Goal: Transaction & Acquisition: Obtain resource

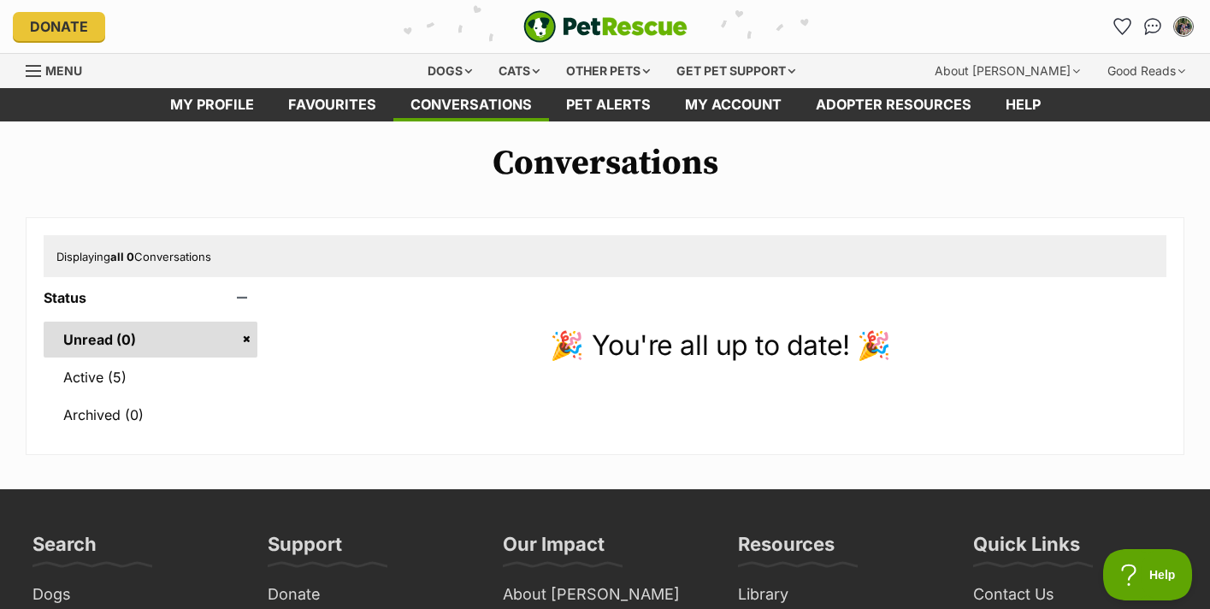
click at [645, 32] on img "PetRescue" at bounding box center [605, 26] width 164 height 32
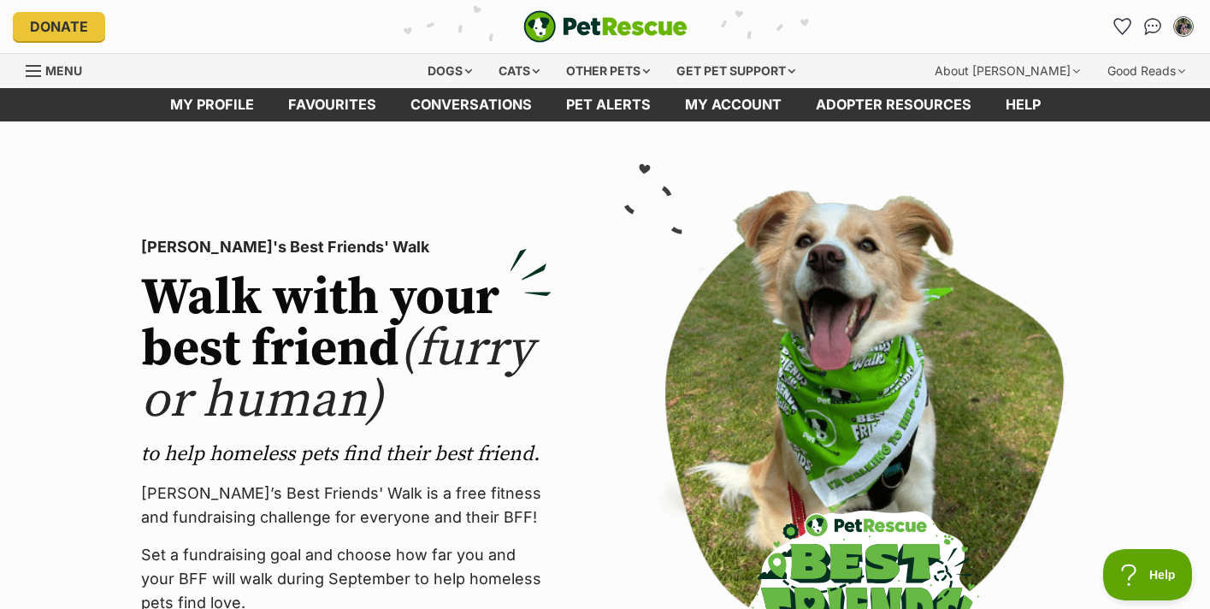
click at [645, 32] on img "PetRescue" at bounding box center [605, 26] width 164 height 32
click at [454, 71] on div "Dogs" at bounding box center [449, 71] width 68 height 34
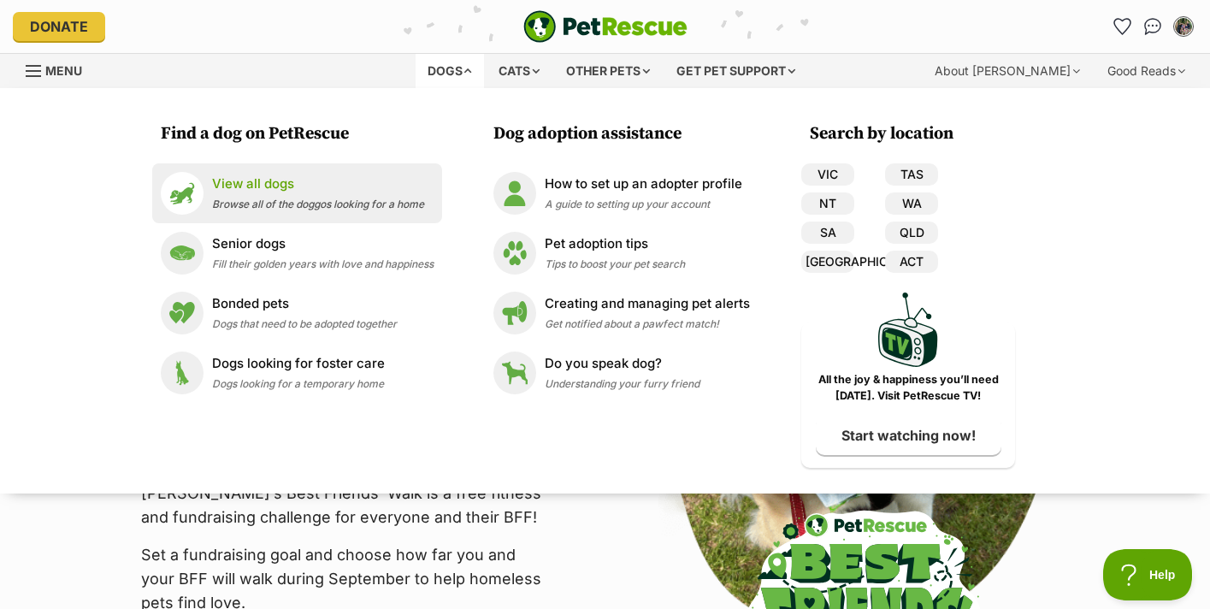
click at [323, 204] on span "Browse all of the doggos looking for a home" at bounding box center [318, 203] width 212 height 13
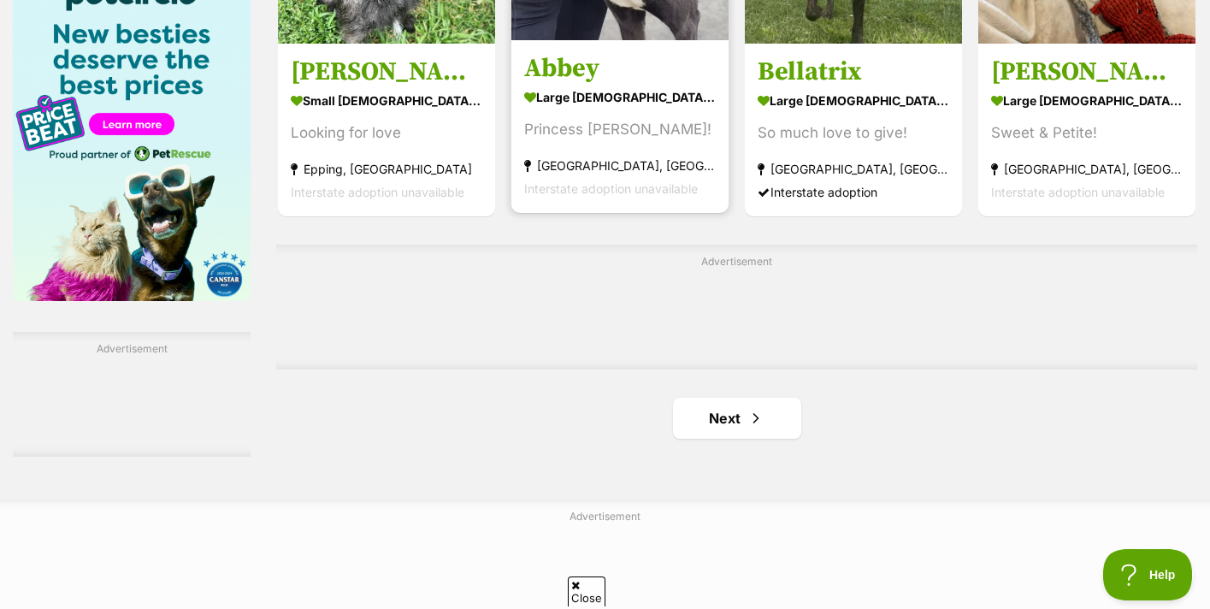
scroll to position [2717, 0]
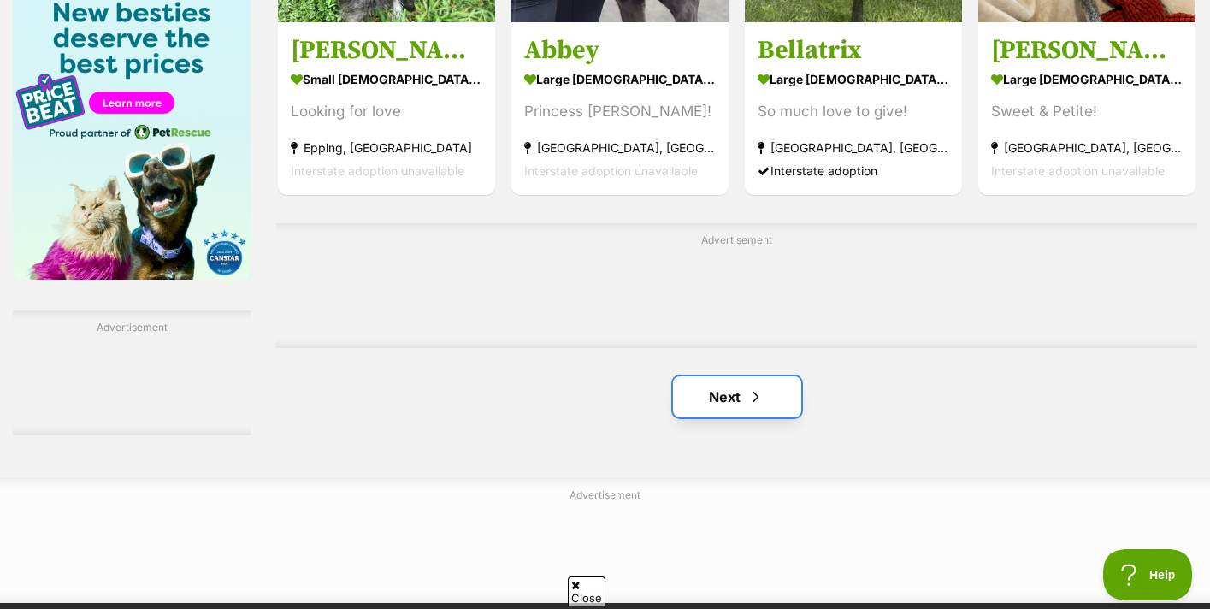
click at [768, 389] on link "Next" at bounding box center [737, 396] width 128 height 41
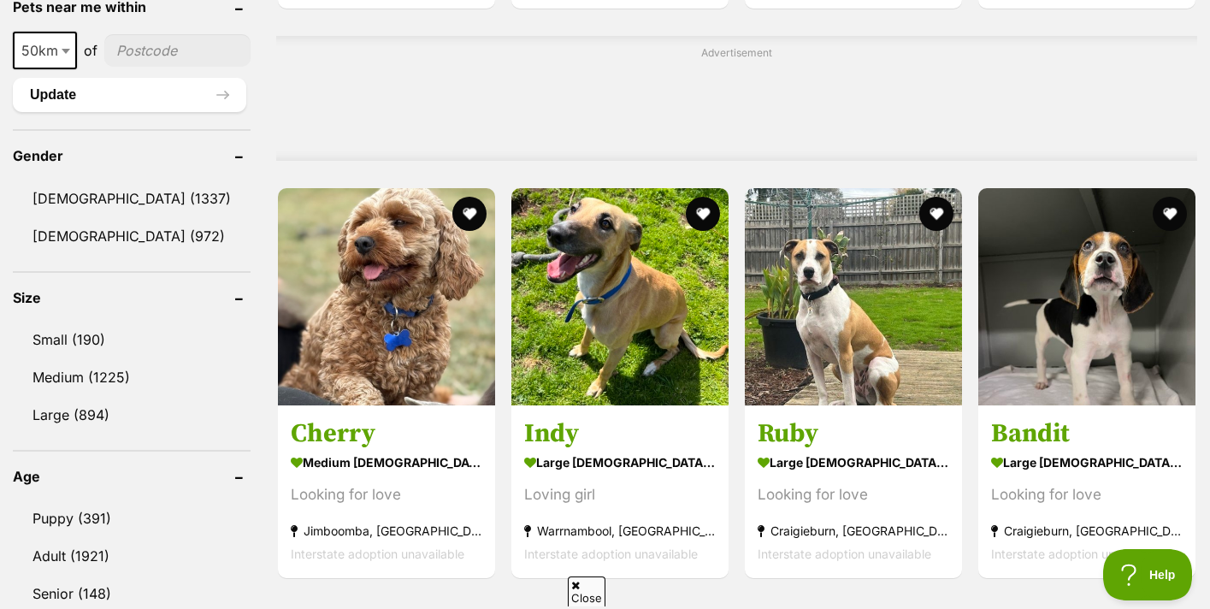
scroll to position [1481, 0]
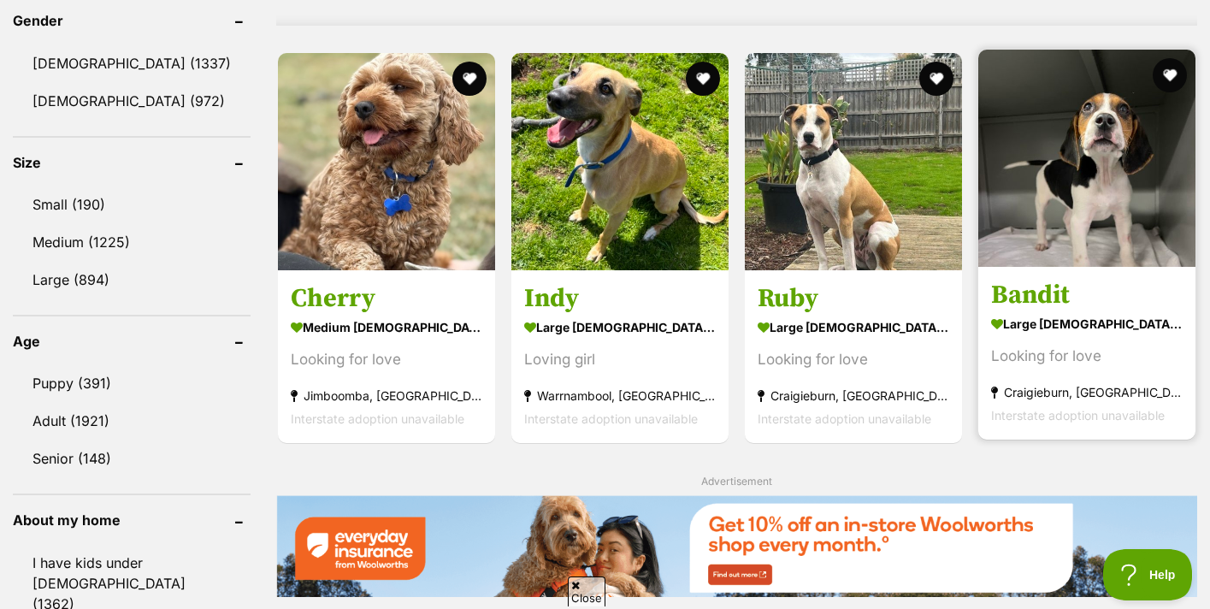
click at [1059, 332] on strong "large male Dog" at bounding box center [1086, 324] width 191 height 25
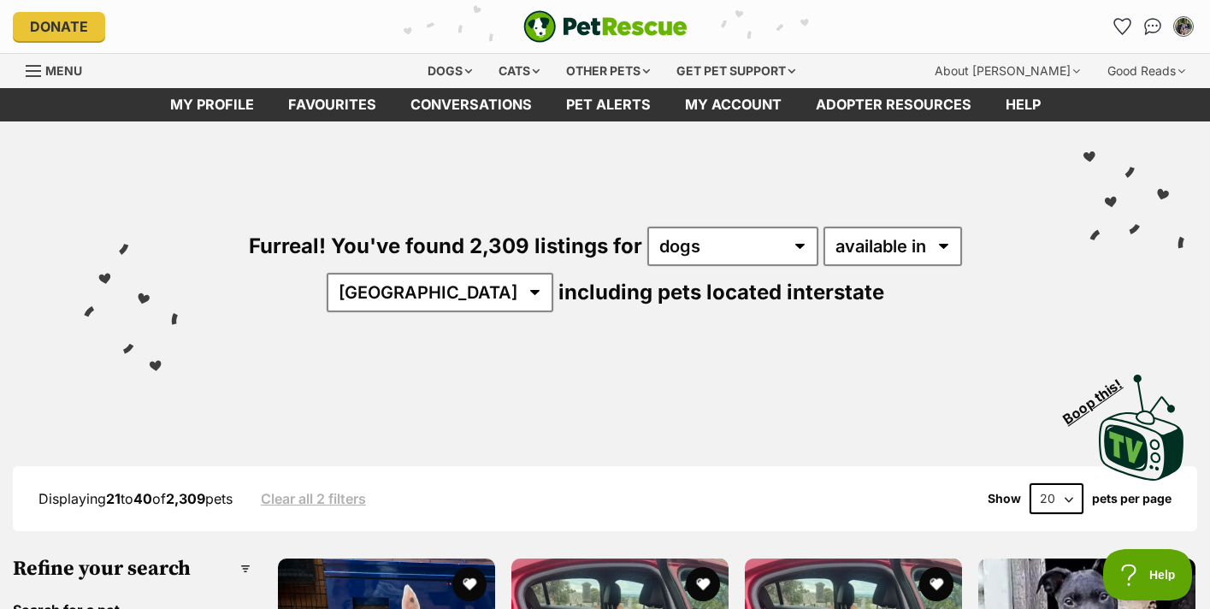
scroll to position [0, 0]
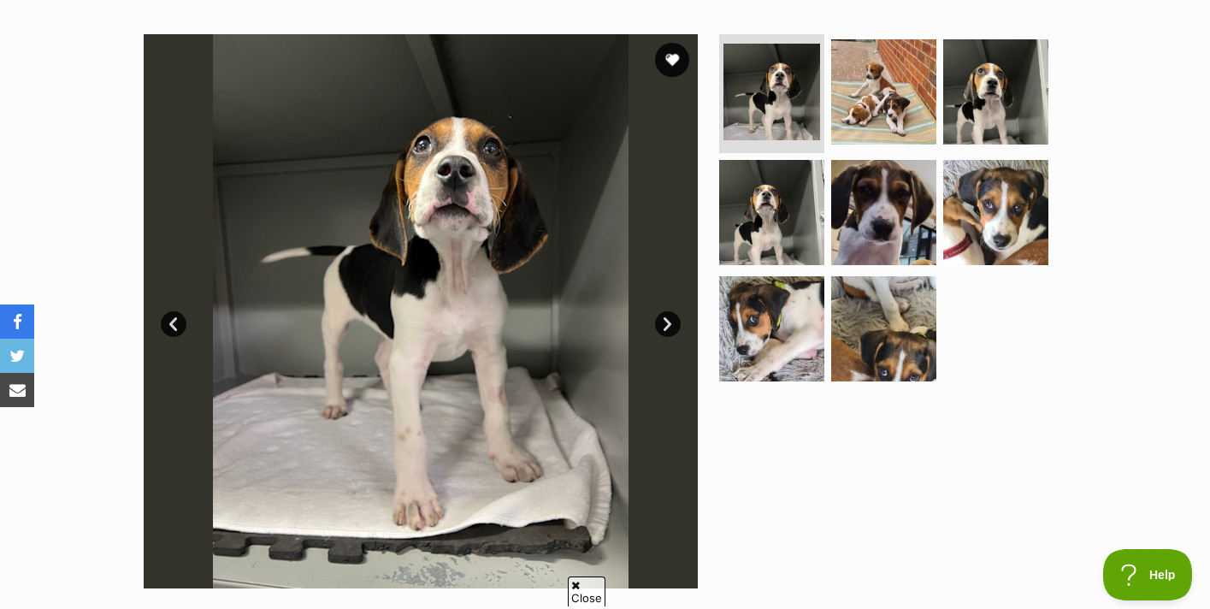
scroll to position [324, 0]
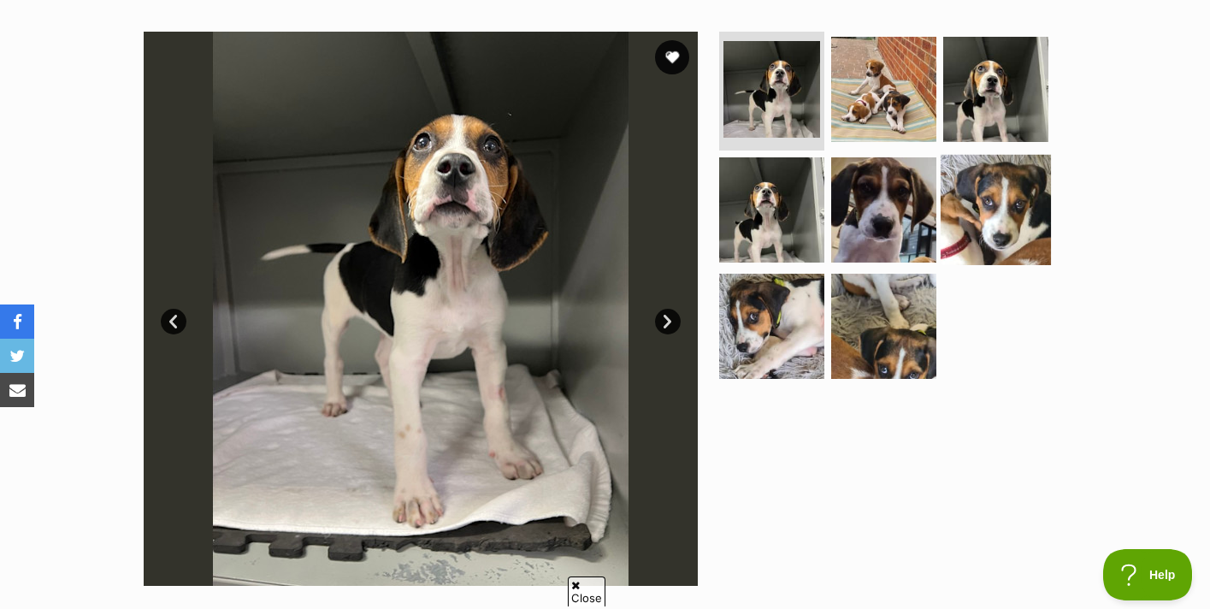
click at [1013, 174] on img at bounding box center [995, 210] width 110 height 110
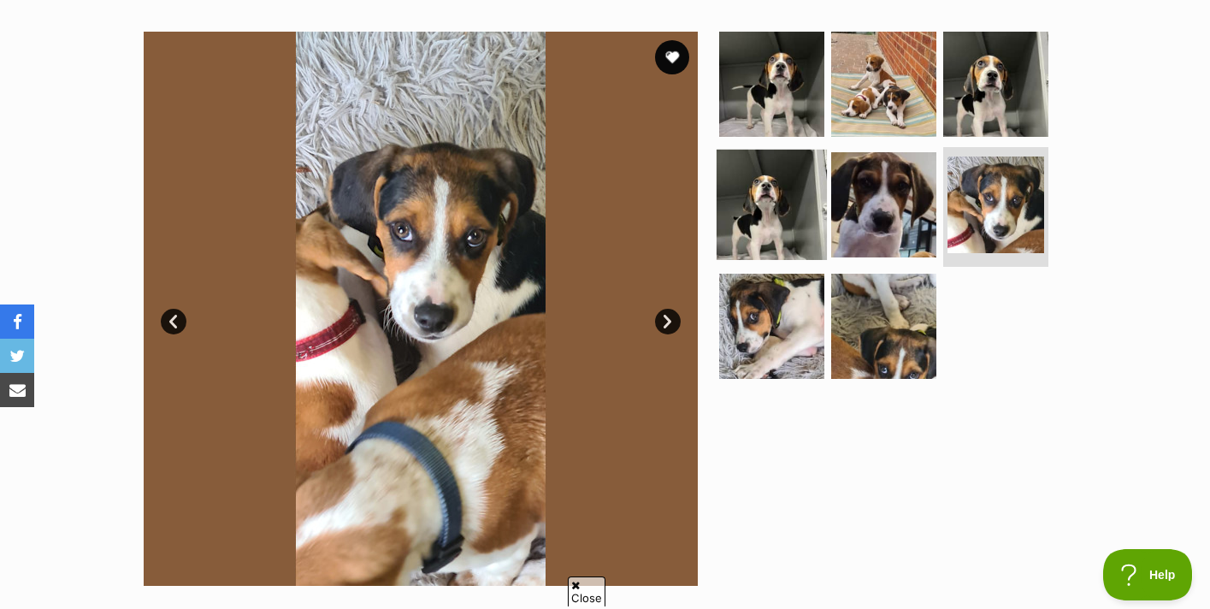
scroll to position [0, 0]
click at [764, 209] on img at bounding box center [771, 205] width 110 height 110
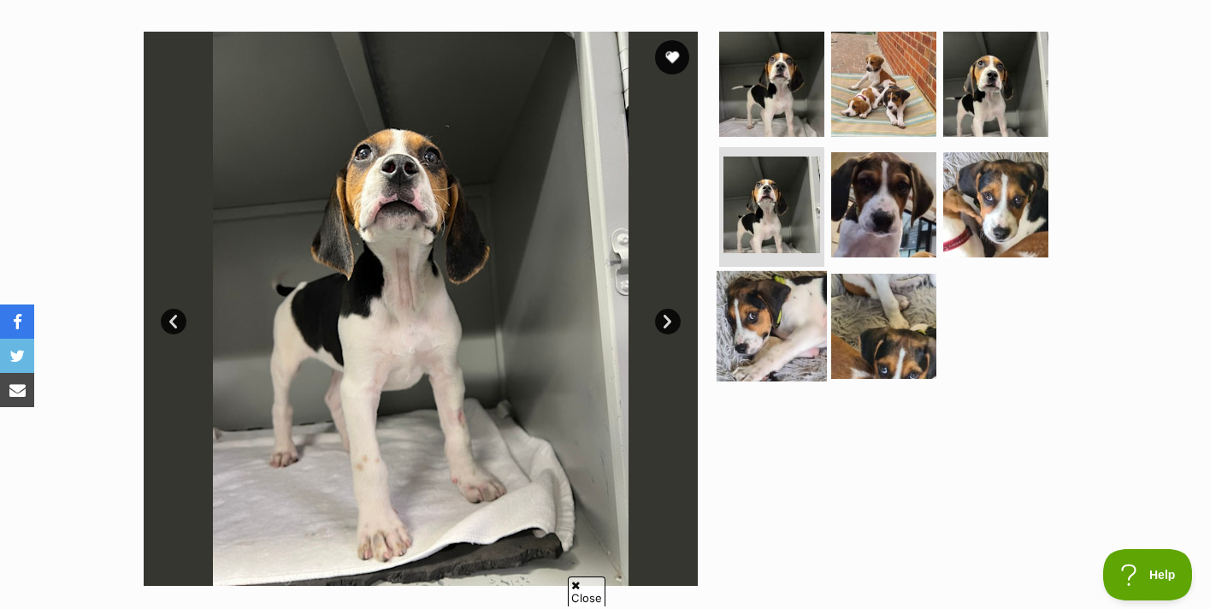
click at [784, 308] on img at bounding box center [771, 326] width 110 height 110
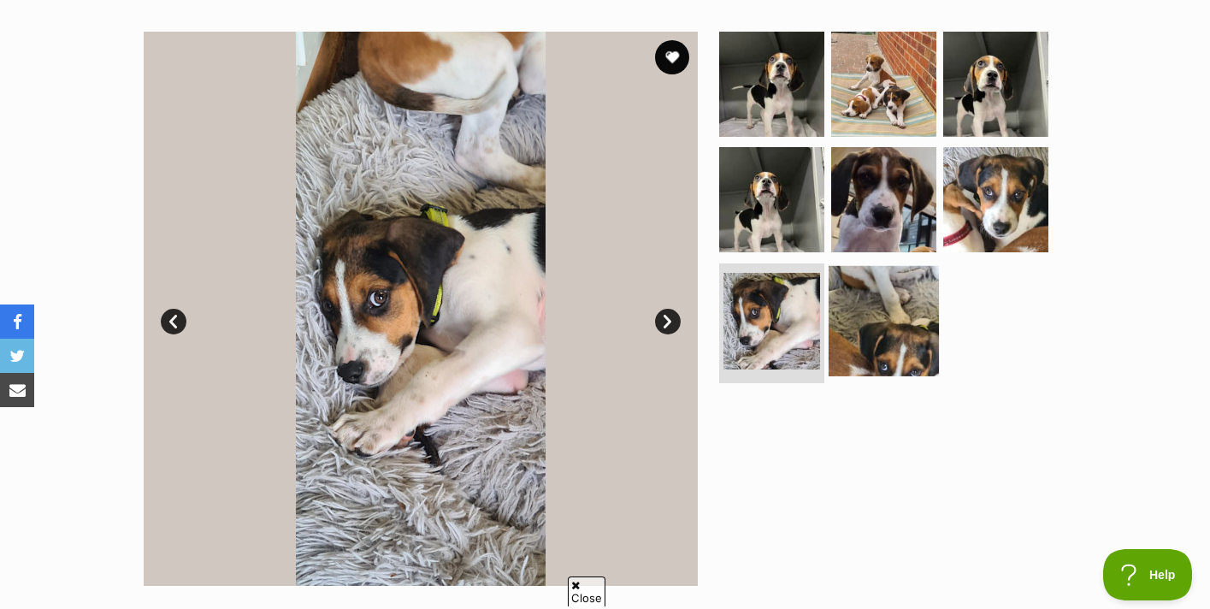
click at [857, 331] on img at bounding box center [883, 321] width 110 height 110
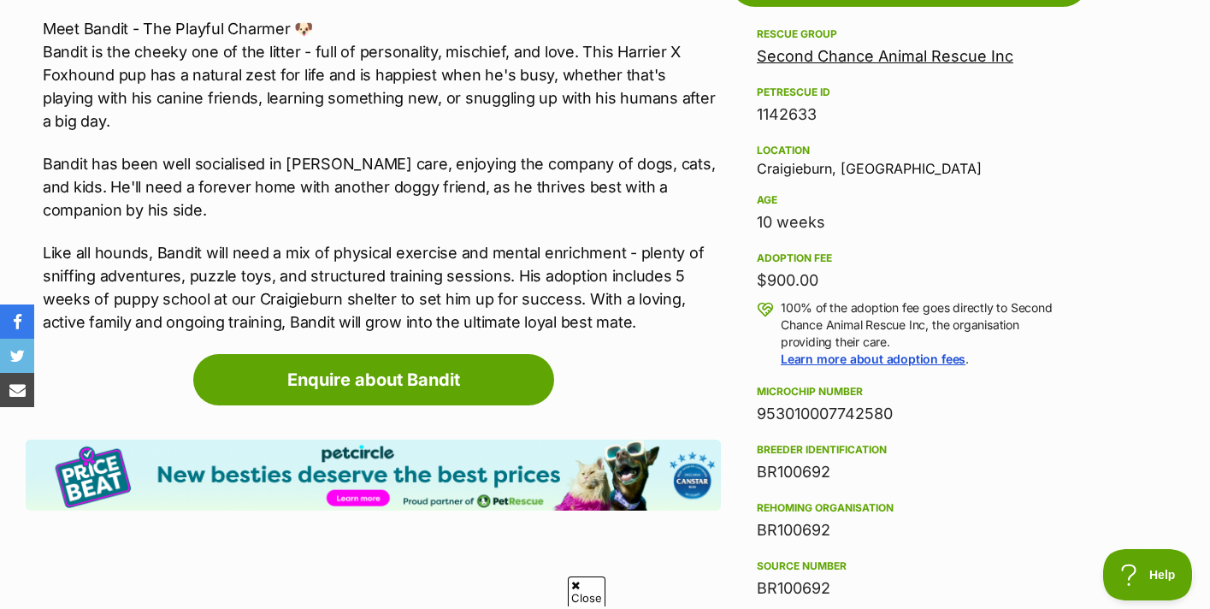
scroll to position [1010, 0]
